Goal: Book appointment/travel/reservation

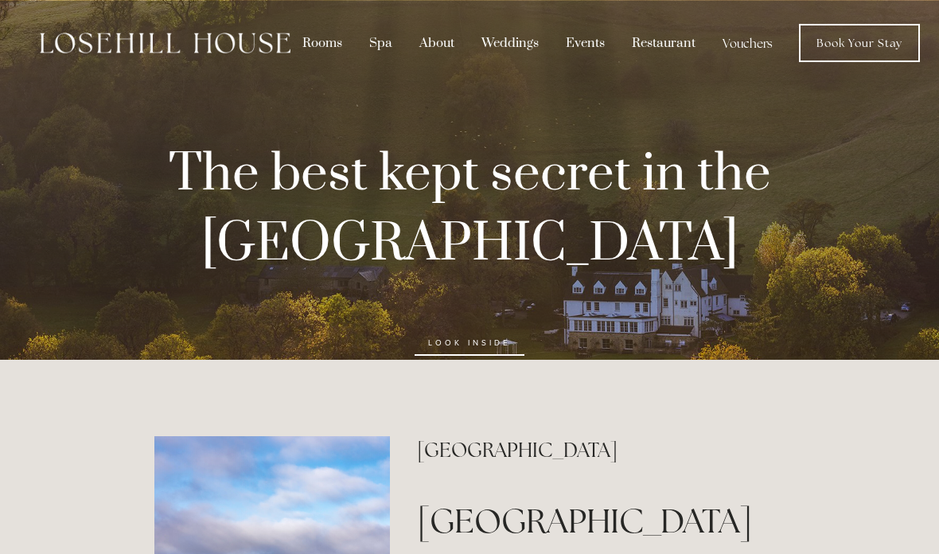
click at [332, 56] on div "Rooms" at bounding box center [323, 43] width 64 height 30
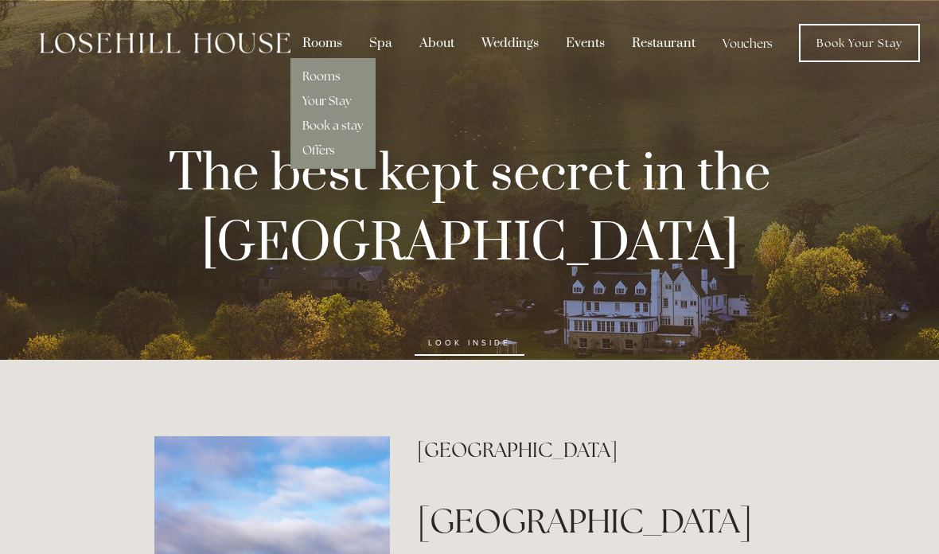
click at [340, 79] on link "Rooms" at bounding box center [321, 75] width 38 height 15
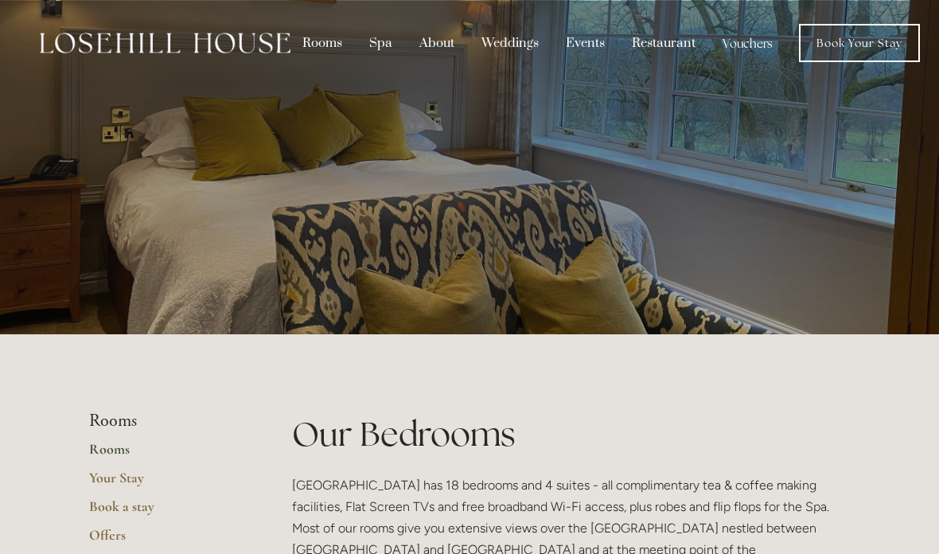
click at [686, 49] on div "Restaurant" at bounding box center [664, 43] width 88 height 30
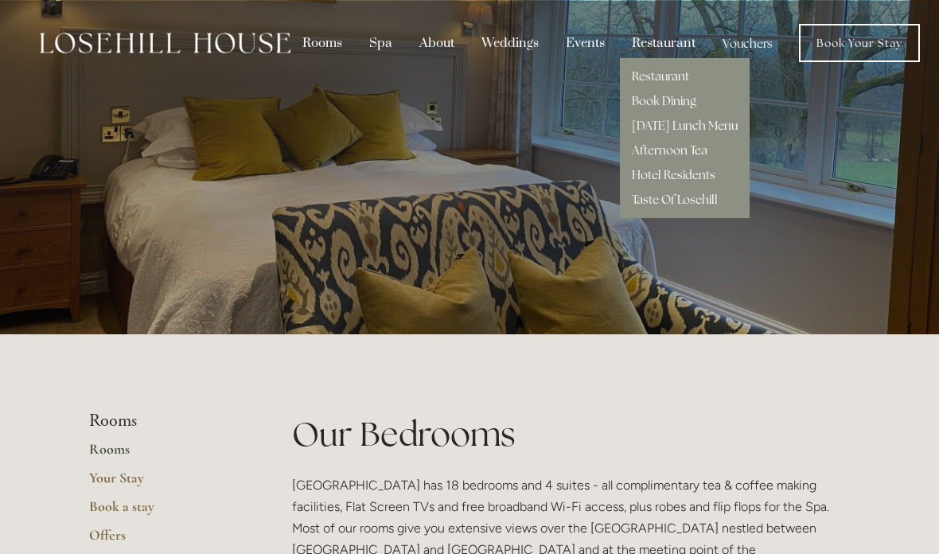
click at [687, 72] on link "Restaurant" at bounding box center [660, 75] width 57 height 15
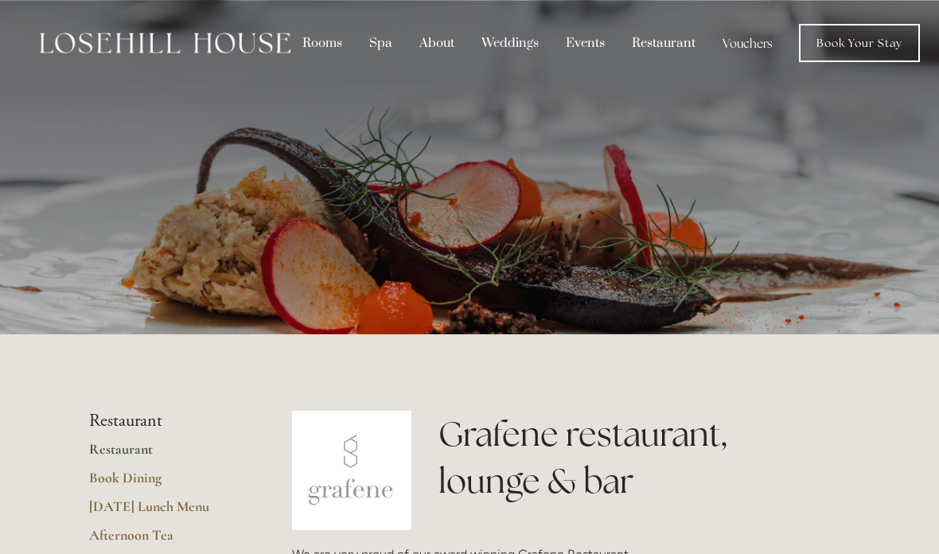
click at [894, 35] on link "Book Your Stay" at bounding box center [859, 43] width 121 height 38
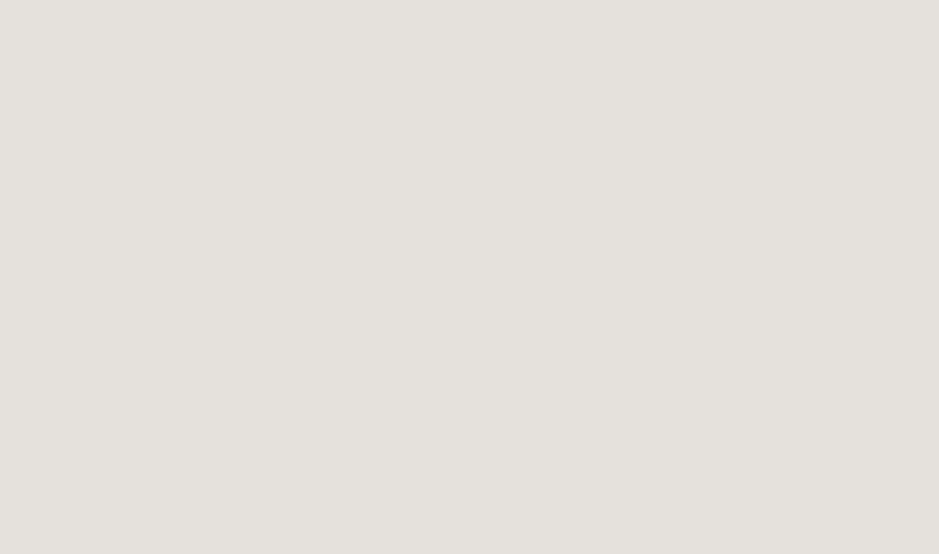
scroll to position [2050, 0]
